Goal: Task Accomplishment & Management: Manage account settings

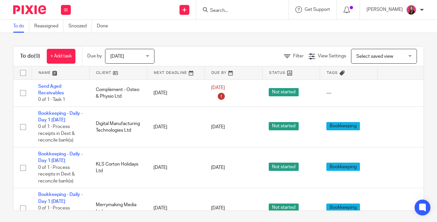
click at [255, 12] on input "Search" at bounding box center [238, 11] width 59 height 6
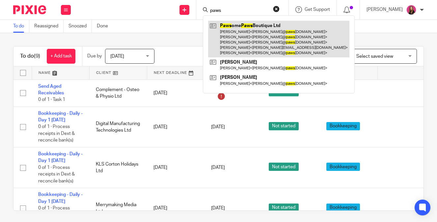
type input "paws"
click at [238, 37] on link at bounding box center [278, 39] width 141 height 37
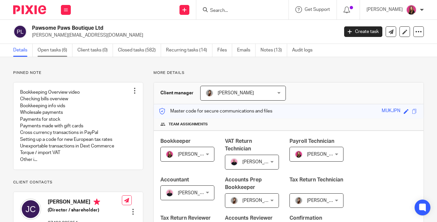
click at [59, 53] on link "Open tasks (6)" at bounding box center [55, 50] width 35 height 13
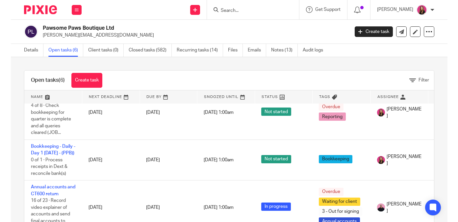
scroll to position [164, 0]
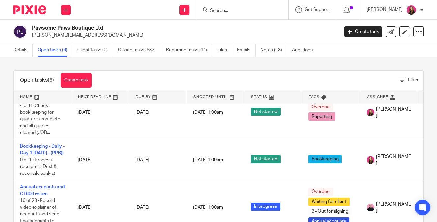
click at [5, 123] on div "Open tasks (6) Create task Filter Name Next Deadline Due By Snoozed Until Statu…" at bounding box center [218, 139] width 437 height 165
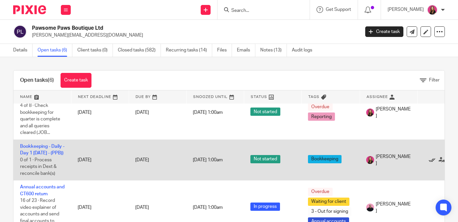
click at [431, 156] on icon at bounding box center [432, 159] width 7 height 7
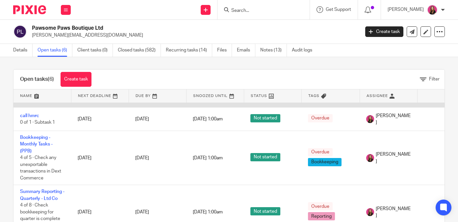
scroll to position [59, 0]
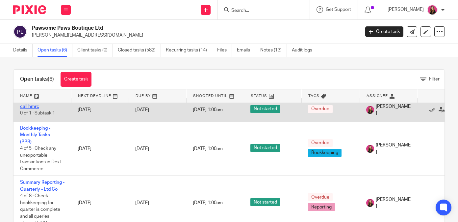
click at [35, 108] on link "call hmrc" at bounding box center [29, 106] width 19 height 5
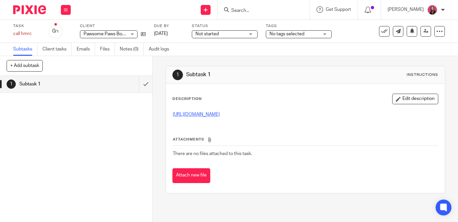
click at [212, 114] on u "[URL][DOMAIN_NAME]" at bounding box center [196, 114] width 47 height 5
click at [144, 33] on icon at bounding box center [143, 34] width 5 height 5
click at [263, 6] on form at bounding box center [266, 10] width 70 height 8
click at [256, 13] on input "Search" at bounding box center [260, 11] width 59 height 6
type input "pink"
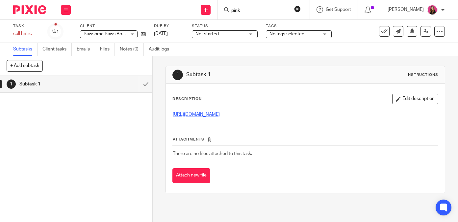
click button "submit" at bounding box center [0, 0] width 0 height 0
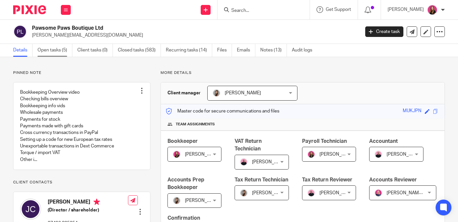
click at [63, 48] on link "Open tasks (5)" at bounding box center [55, 50] width 35 height 13
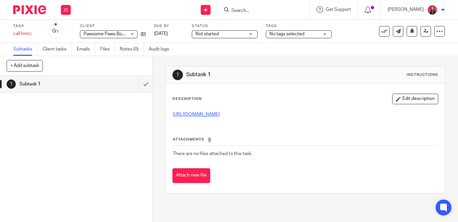
click at [235, 8] on input "Search" at bounding box center [260, 11] width 59 height 6
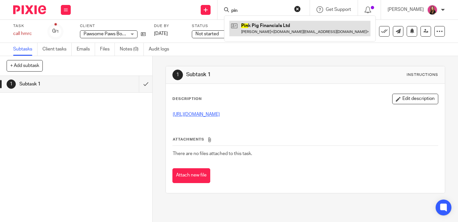
type input "pin"
click at [266, 28] on link at bounding box center [299, 28] width 141 height 15
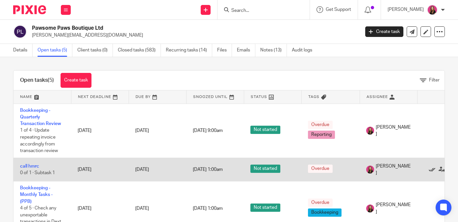
click at [430, 171] on icon at bounding box center [432, 169] width 7 height 7
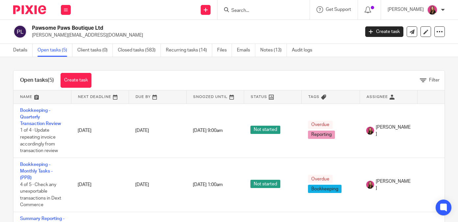
click at [8, 48] on div "Details Open tasks (5) Client tasks (0) Closed tasks (583) Recurring tasks (14)…" at bounding box center [164, 50] width 329 height 13
click at [15, 49] on link "Details" at bounding box center [22, 50] width 19 height 13
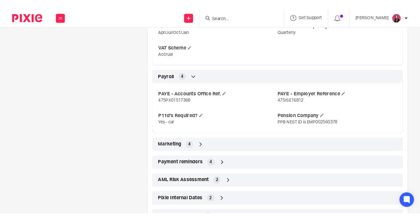
scroll to position [692, 0]
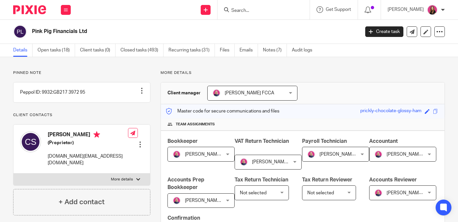
click at [32, 12] on img at bounding box center [29, 9] width 33 height 9
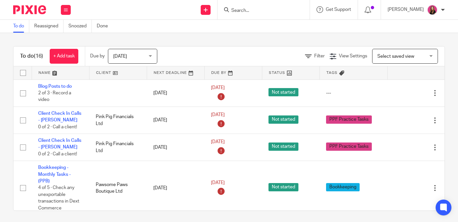
click at [263, 9] on input "Search" at bounding box center [260, 11] width 59 height 6
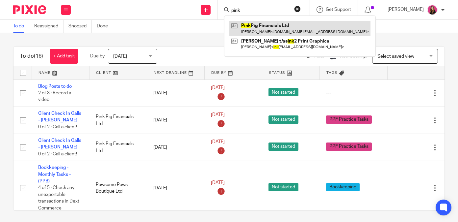
type input "pink"
click at [267, 31] on link at bounding box center [299, 28] width 141 height 15
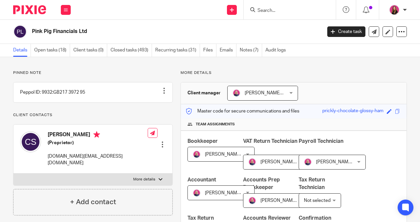
click at [280, 13] on input "Search" at bounding box center [286, 11] width 59 height 6
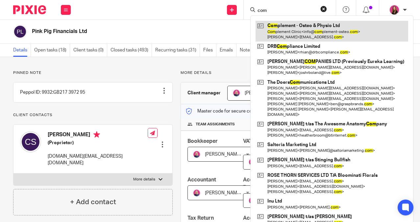
type input "com"
click at [283, 31] on link at bounding box center [332, 31] width 153 height 20
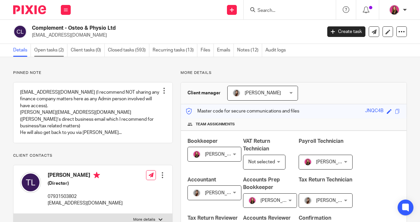
click at [50, 50] on link "Open tasks (2)" at bounding box center [50, 50] width 33 height 13
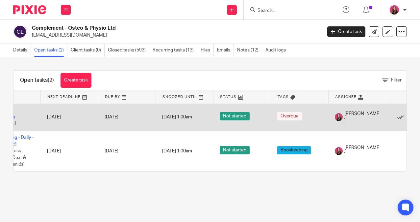
scroll to position [0, 33]
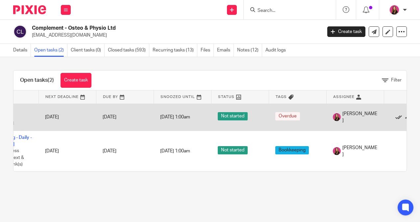
click at [397, 117] on icon at bounding box center [399, 117] width 7 height 7
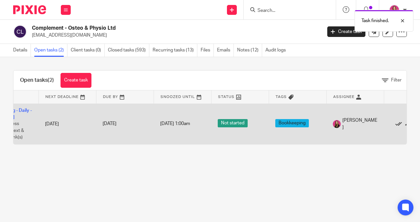
click at [399, 125] on icon at bounding box center [399, 124] width 7 height 7
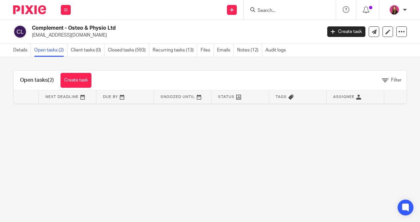
click at [35, 6] on img at bounding box center [29, 9] width 33 height 9
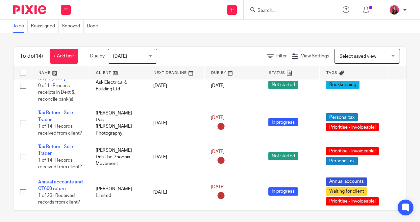
scroll to position [2, 0]
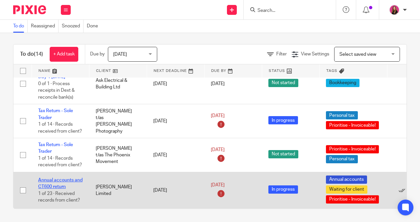
click at [70, 177] on link "Annual accounts and CT600 return" at bounding box center [60, 182] width 44 height 11
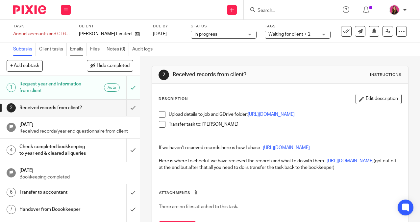
click at [79, 47] on link "Emails" at bounding box center [78, 49] width 17 height 13
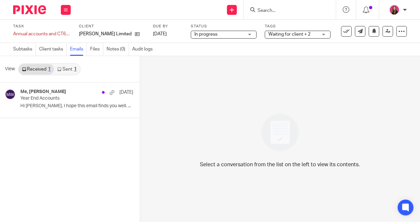
click at [67, 73] on link "Sent 1" at bounding box center [67, 69] width 26 height 11
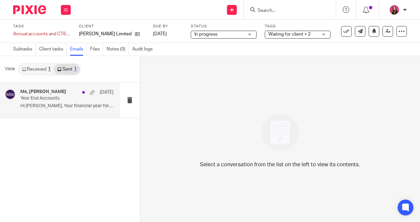
click at [68, 98] on p "Year End Accounts" at bounding box center [57, 98] width 74 height 6
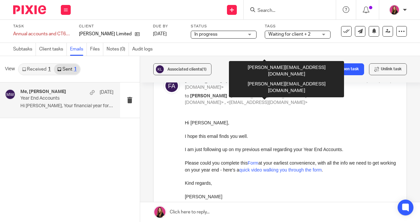
scroll to position [232, 0]
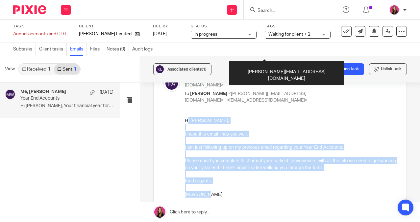
drag, startPoint x: 212, startPoint y: 191, endPoint x: 188, endPoint y: 117, distance: 77.8
click at [188, 117] on div "Hi Kat, I hope this email finds you well. I am just following up on my previous…" at bounding box center [291, 175] width 212 height 116
click at [199, 131] on p "I hope this email finds you well." at bounding box center [291, 133] width 212 height 7
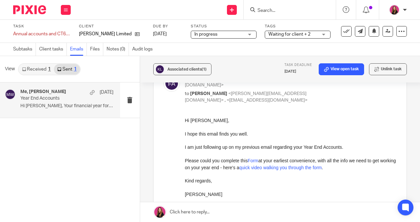
drag, startPoint x: 368, startPoint y: 210, endPoint x: 207, endPoint y: 181, distance: 163.1
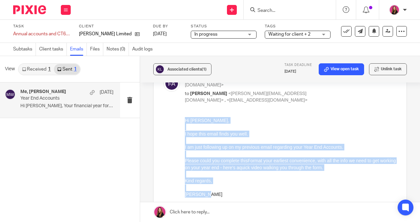
drag, startPoint x: 208, startPoint y: 193, endPoint x: 185, endPoint y: 120, distance: 76.5
click at [185, 120] on div "Hi Kat, I hope this email finds you well. I am just following up on my previous…" at bounding box center [291, 175] width 212 height 116
copy div "Hi Kat, I hope this email finds you well. I am just following up on my previous…"
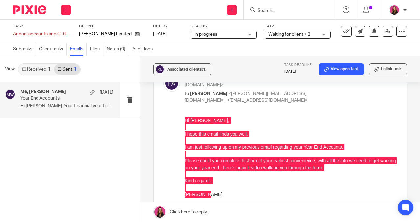
click at [235, 207] on link at bounding box center [280, 212] width 280 height 20
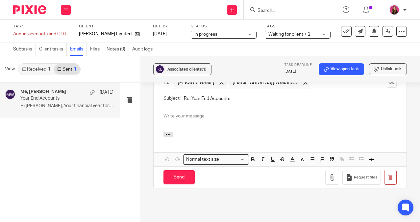
scroll to position [0, 0]
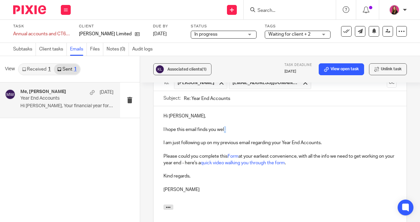
drag, startPoint x: 232, startPoint y: 102, endPoint x: 224, endPoint y: 106, distance: 8.3
click at [224, 126] on p "I hope this email finds you well." at bounding box center [280, 129] width 233 height 7
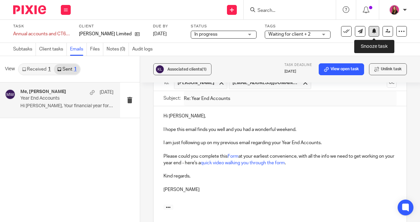
scroll to position [339, 0]
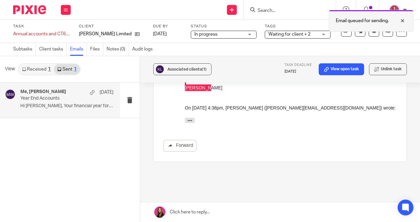
click at [376, 31] on div "Email queued for sending." at bounding box center [371, 21] width 85 height 22
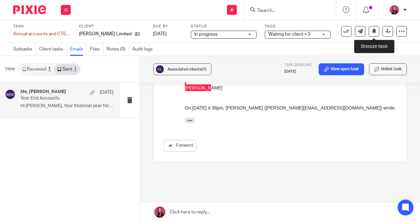
click at [376, 37] on div "Task Annual accounts and CT600 return Save Annual accounts and CT600 return 1 /…" at bounding box center [210, 31] width 394 height 15
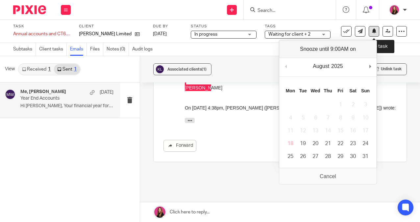
click at [375, 33] on icon at bounding box center [374, 30] width 5 height 5
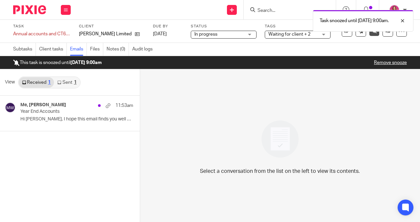
click at [39, 12] on img at bounding box center [29, 9] width 33 height 9
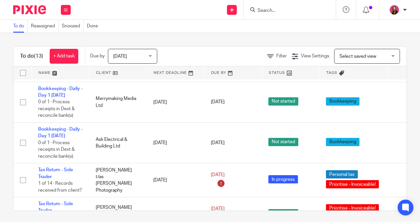
scroll to position [382, 0]
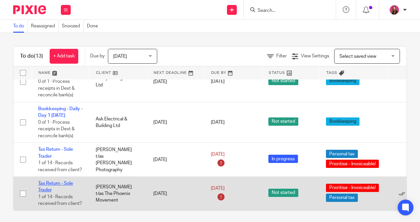
click at [56, 181] on link "Tax Return - Sole Trader" at bounding box center [55, 186] width 35 height 11
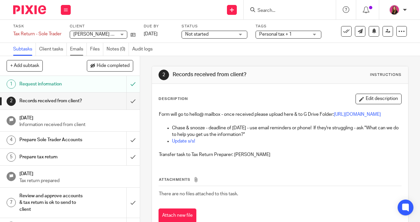
click at [76, 53] on link "Emails" at bounding box center [78, 49] width 17 height 13
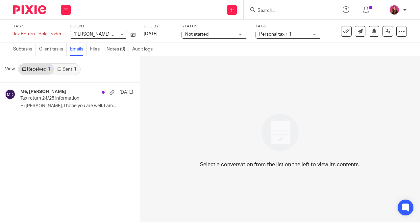
click at [69, 65] on link "Sent 1" at bounding box center [67, 69] width 26 height 11
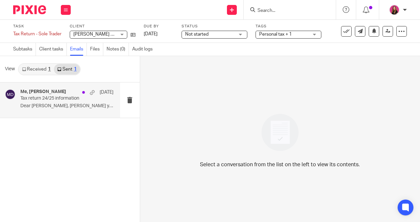
click at [72, 97] on p "Tax return 24/25 information" at bounding box center [57, 98] width 74 height 6
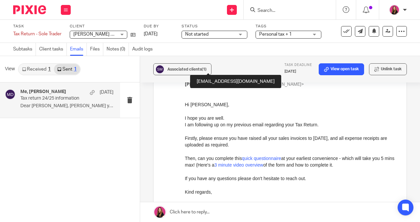
scroll to position [157, 0]
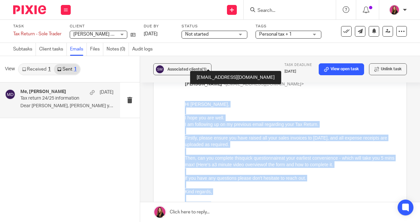
drag, startPoint x: 212, startPoint y: 203, endPoint x: 185, endPoint y: 104, distance: 102.7
click at [185, 104] on div "Hi Samantha, I hope you are well. I am following up on my previous email regard…" at bounding box center [291, 171] width 212 height 143
copy div "Hi Samantha, I hope you are well. I am following up on my previous email regard…"
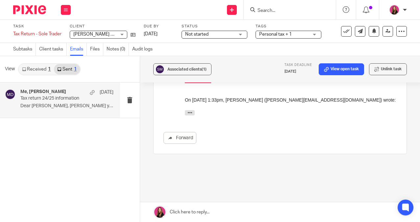
click at [235, 211] on link at bounding box center [280, 212] width 280 height 20
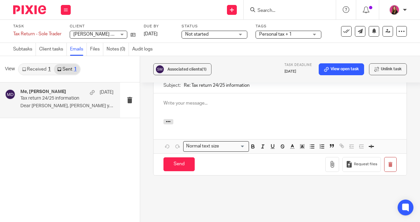
scroll to position [0, 0]
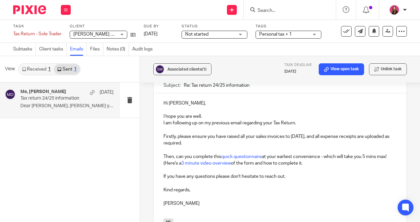
click at [220, 113] on p "I hope you are well." at bounding box center [280, 116] width 233 height 7
drag, startPoint x: 250, startPoint y: 104, endPoint x: 203, endPoint y: 103, distance: 47.1
click at [203, 113] on p "I hope you are well and had a great weekend." at bounding box center [280, 116] width 233 height 7
copy p "and had a great weekend."
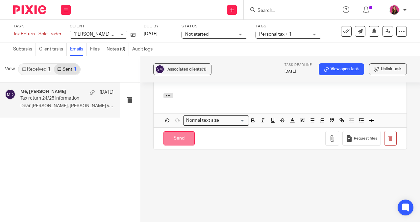
click at [183, 131] on input "Send" at bounding box center [179, 138] width 31 height 14
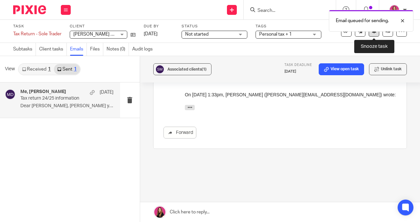
click at [375, 33] on icon at bounding box center [374, 30] width 5 height 5
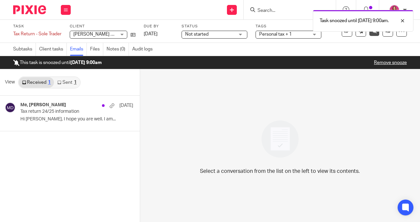
click at [37, 11] on img at bounding box center [29, 9] width 33 height 9
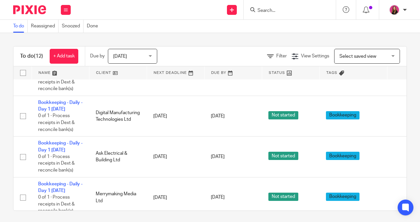
scroll to position [347, 0]
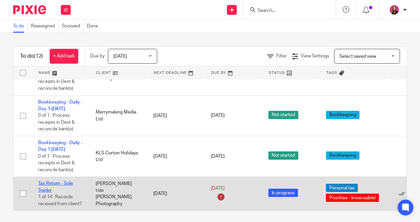
click at [56, 182] on link "Tax Return - Sole Trader" at bounding box center [55, 186] width 35 height 11
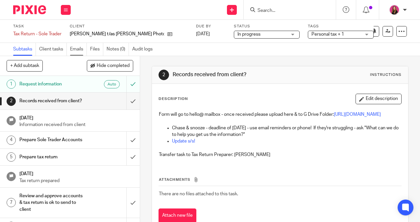
click at [73, 51] on link "Emails" at bounding box center [78, 49] width 17 height 13
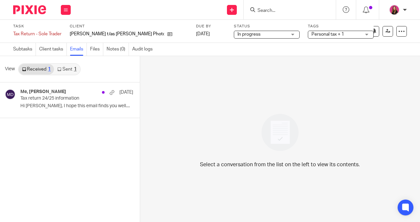
click at [72, 71] on link "Sent 1" at bounding box center [67, 69] width 26 height 11
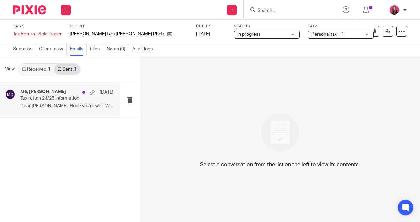
click at [72, 97] on p "Tax return 24/25 information" at bounding box center [57, 98] width 74 height 6
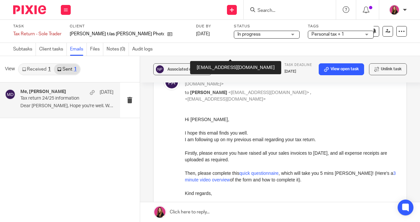
scroll to position [178, 0]
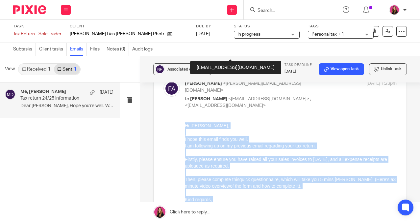
drag, startPoint x: 220, startPoint y: 211, endPoint x: 185, endPoint y: 126, distance: 91.8
click at [185, 126] on div "Hi Natalia, I hope this email finds you well. I am following up on my previous …" at bounding box center [291, 190] width 212 height 136
copy div "Hi Natalia, I hope this email finds you well. I am following up on my previous …"
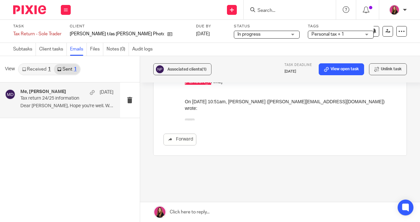
click at [219, 210] on link at bounding box center [280, 212] width 280 height 20
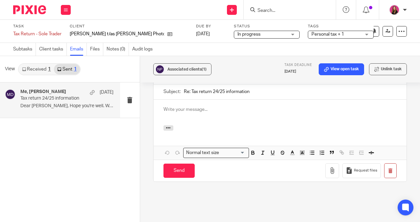
scroll to position [0, 0]
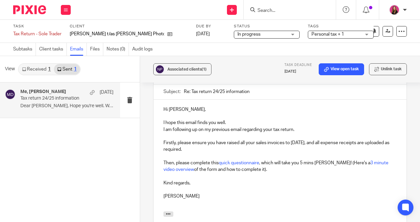
click at [237, 119] on p "I hope this email finds you well." at bounding box center [280, 122] width 233 height 7
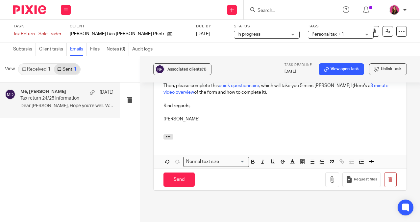
scroll to position [535, 0]
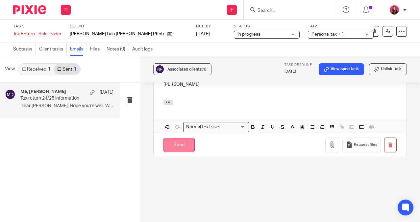
click at [176, 138] on input "Send" at bounding box center [179, 145] width 31 height 14
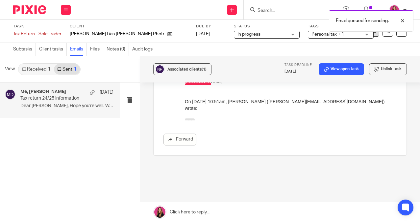
click at [375, 36] on button at bounding box center [374, 31] width 11 height 11
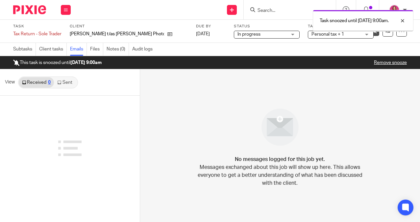
click at [39, 8] on img at bounding box center [29, 9] width 33 height 9
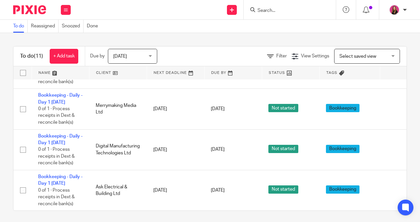
scroll to position [2, 0]
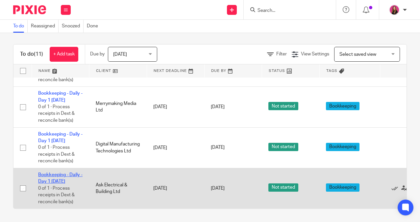
click at [66, 180] on link "Bookkeeping - Daily - Day 1 Monday" at bounding box center [60, 177] width 44 height 11
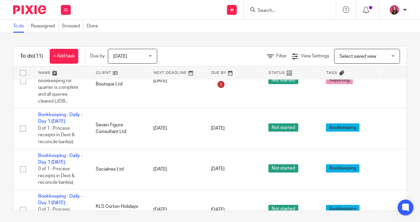
scroll to position [312, 0]
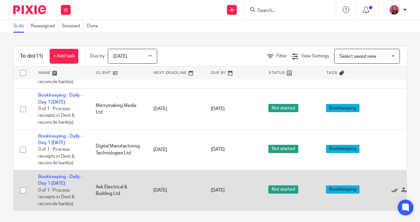
click at [393, 190] on icon at bounding box center [395, 190] width 7 height 7
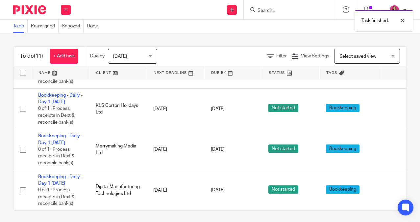
scroll to position [271, 0]
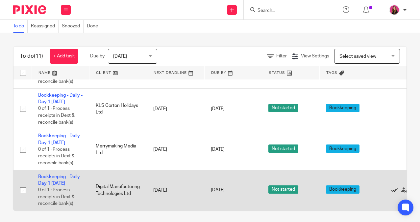
click at [395, 189] on icon at bounding box center [395, 190] width 7 height 7
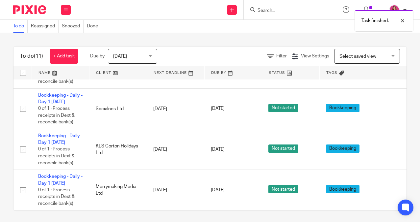
scroll to position [229, 0]
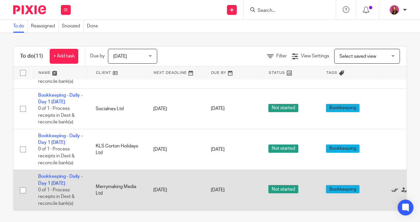
click at [395, 189] on icon at bounding box center [395, 190] width 7 height 7
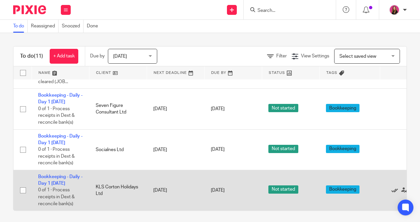
click at [393, 191] on icon at bounding box center [395, 190] width 7 height 7
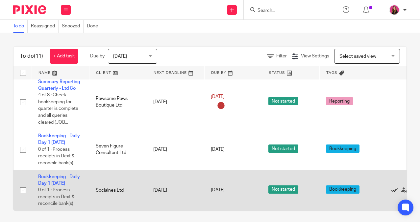
click at [393, 189] on icon at bounding box center [395, 190] width 7 height 7
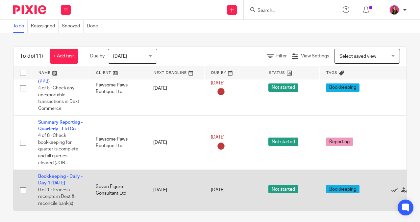
scroll to position [2, 0]
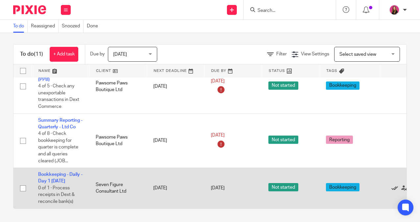
click at [395, 187] on icon at bounding box center [395, 188] width 7 height 7
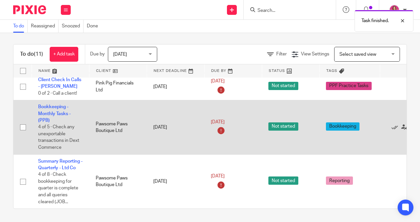
scroll to position [0, 0]
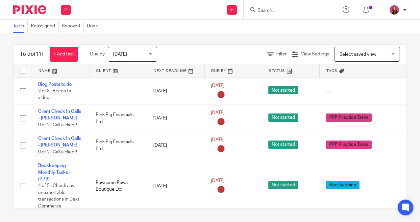
click at [272, 12] on input "Search" at bounding box center [286, 11] width 59 height 6
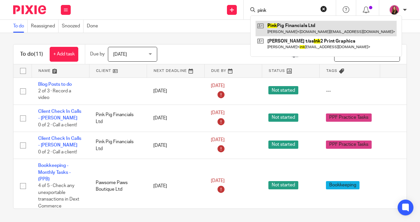
type input "pink"
click at [279, 33] on link at bounding box center [326, 28] width 141 height 15
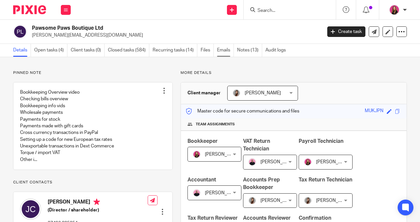
click at [228, 52] on link "Emails" at bounding box center [225, 50] width 17 height 13
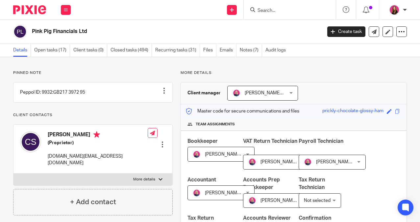
scroll to position [64, 0]
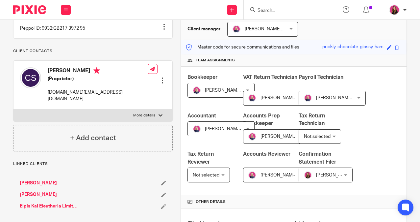
click at [156, 115] on label "More details" at bounding box center [92, 115] width 159 height 12
click at [13, 109] on input "More details" at bounding box center [13, 109] width 0 height 0
checkbox input "true"
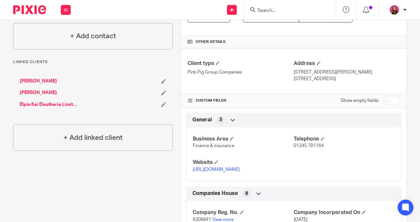
scroll to position [42, 0]
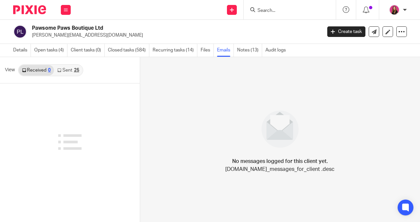
click at [72, 67] on link "Sent 25" at bounding box center [68, 70] width 28 height 11
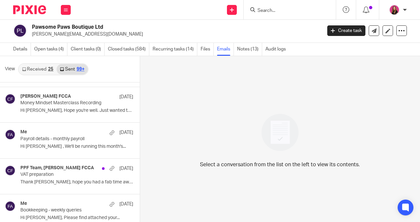
scroll to position [2778, 0]
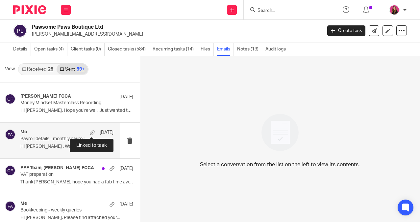
click at [90, 133] on div at bounding box center [92, 132] width 5 height 5
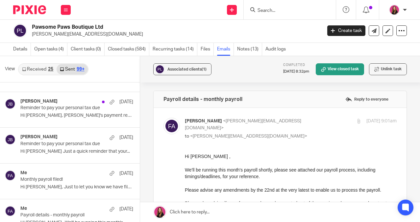
scroll to position [2955, 0]
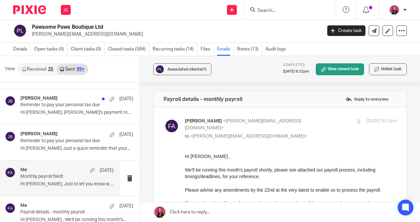
click at [46, 174] on p "Monthly payroll filed!" at bounding box center [57, 177] width 74 height 6
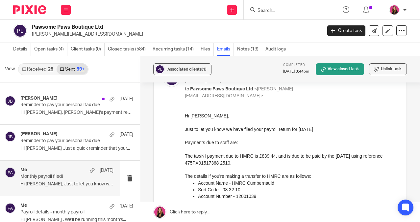
scroll to position [50, 0]
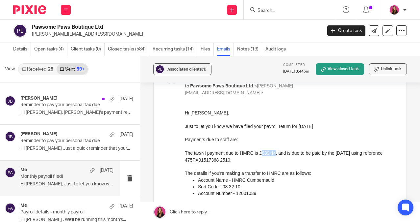
drag, startPoint x: 263, startPoint y: 153, endPoint x: 279, endPoint y: 154, distance: 15.5
click at [279, 154] on p "The tax/NI payment due to HMRC is £839.44, and is due to be paid by the 22nd Fe…" at bounding box center [291, 153] width 212 height 20
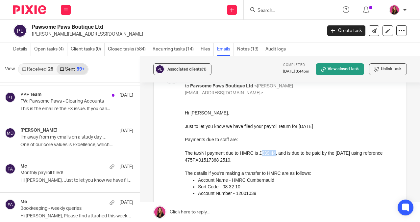
scroll to position [1791, 0]
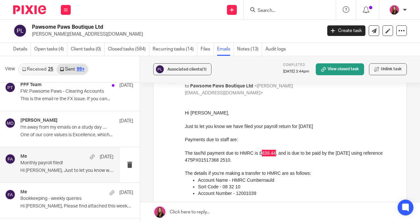
click at [66, 164] on p "Monthly payroll filed!" at bounding box center [57, 163] width 74 height 6
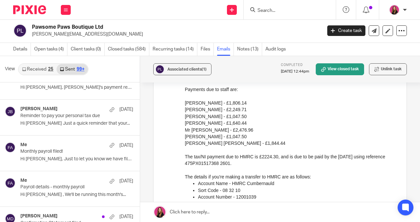
scroll to position [2983, 0]
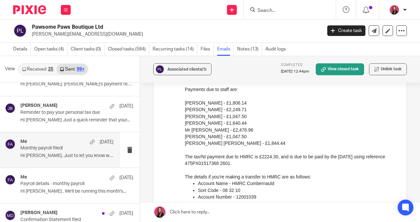
click at [65, 143] on div "Me 23 Jan" at bounding box center [66, 142] width 93 height 7
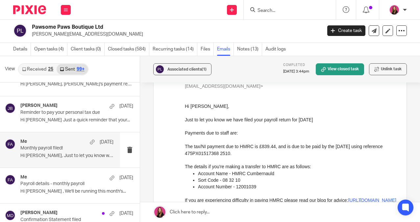
scroll to position [0, 0]
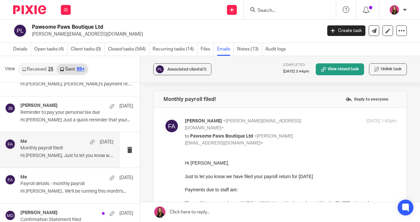
click at [46, 14] on div at bounding box center [27, 9] width 54 height 19
click at [41, 9] on img at bounding box center [29, 9] width 33 height 9
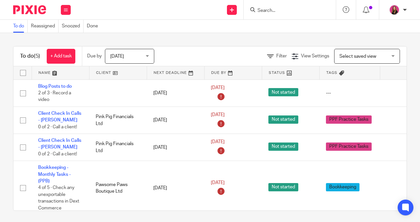
click at [273, 9] on input "Search" at bounding box center [286, 11] width 59 height 6
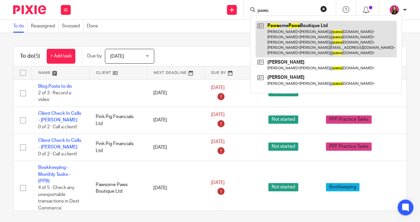
type input "paws"
click at [292, 29] on link at bounding box center [326, 39] width 141 height 37
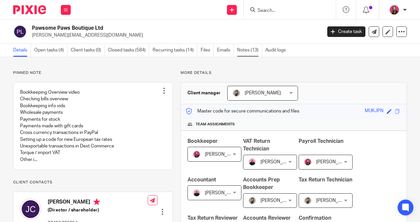
click at [249, 51] on link "Notes (13)" at bounding box center [249, 50] width 25 height 13
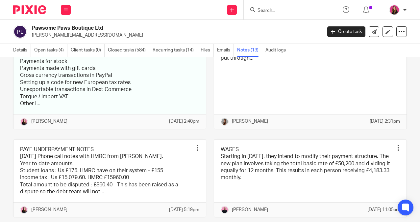
scroll to position [144, 0]
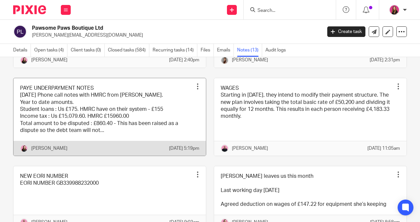
click at [167, 117] on link at bounding box center [109, 116] width 193 height 77
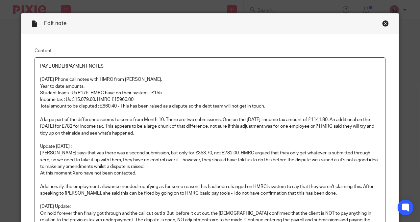
click at [384, 25] on div "Close this dialog window" at bounding box center [386, 23] width 7 height 7
